Goal: Find specific page/section: Find specific page/section

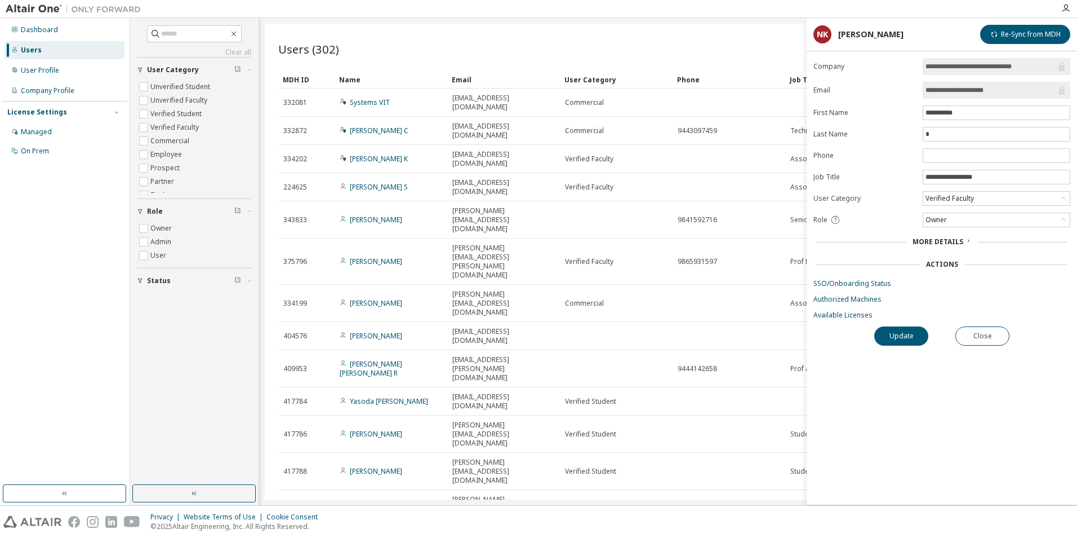
scroll to position [225, 0]
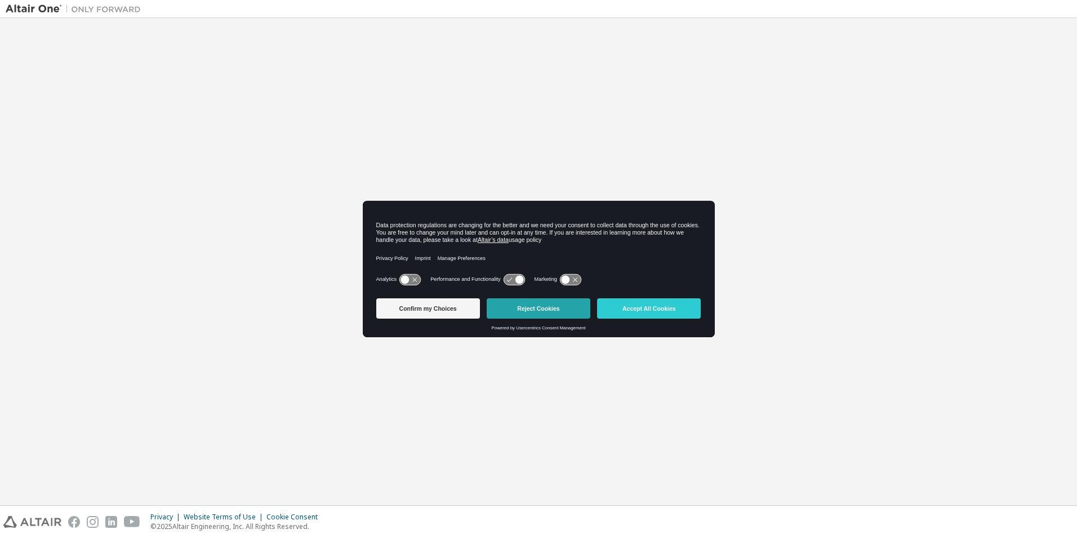
click at [530, 308] on button "Reject Cookies" at bounding box center [539, 308] width 104 height 20
